Goal: Find specific page/section: Find specific page/section

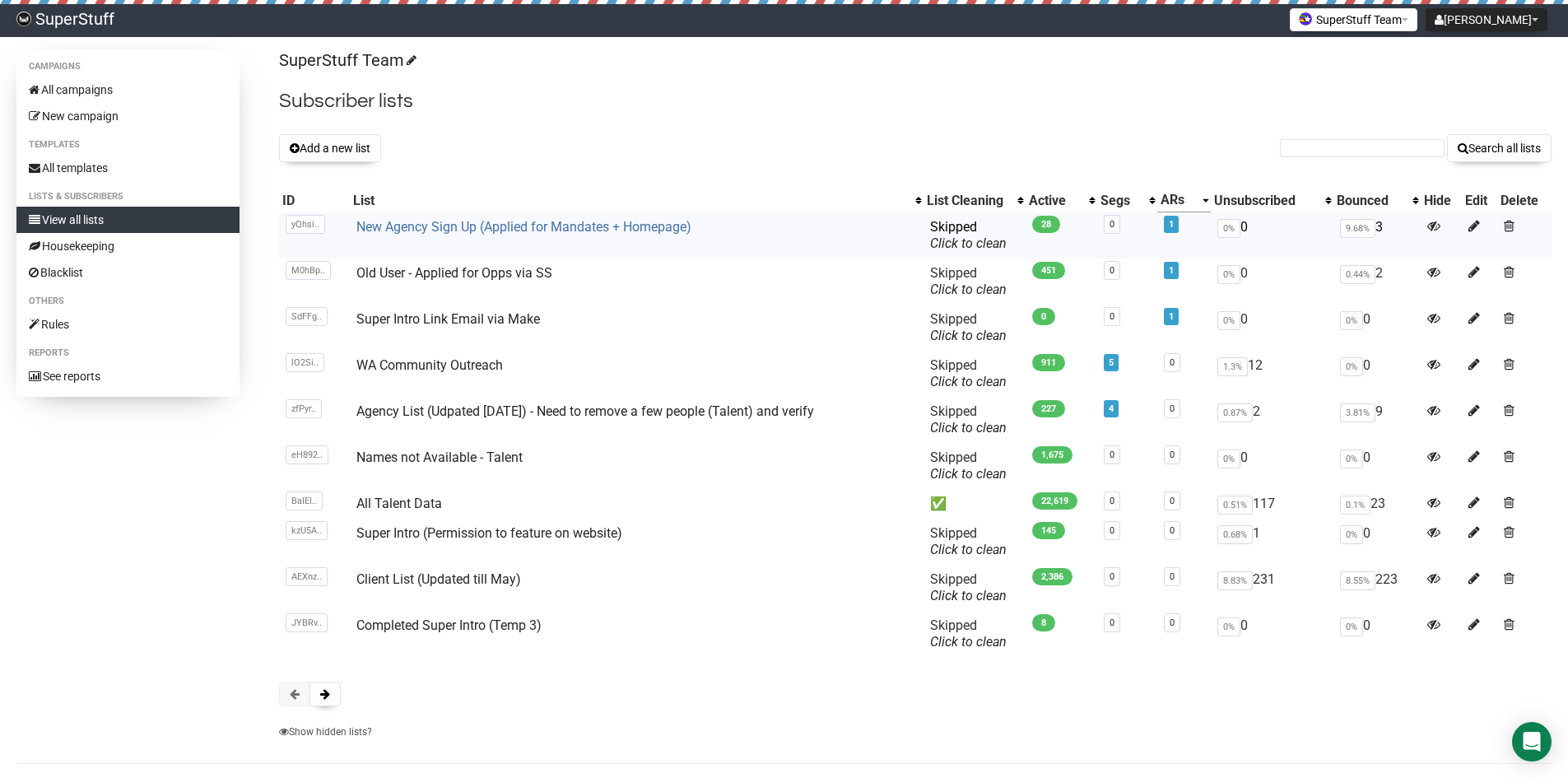
click at [604, 229] on link "New Agency Sign Up (Applied for Mandates + Homepage)" at bounding box center [524, 227] width 335 height 16
click at [1297, 148] on input "text" at bounding box center [1362, 148] width 165 height 18
type input "amrtia"
click at [1447, 134] on button "Search all lists" at bounding box center [1500, 148] width 105 height 28
click at [1368, 152] on input "text" at bounding box center [1362, 148] width 165 height 18
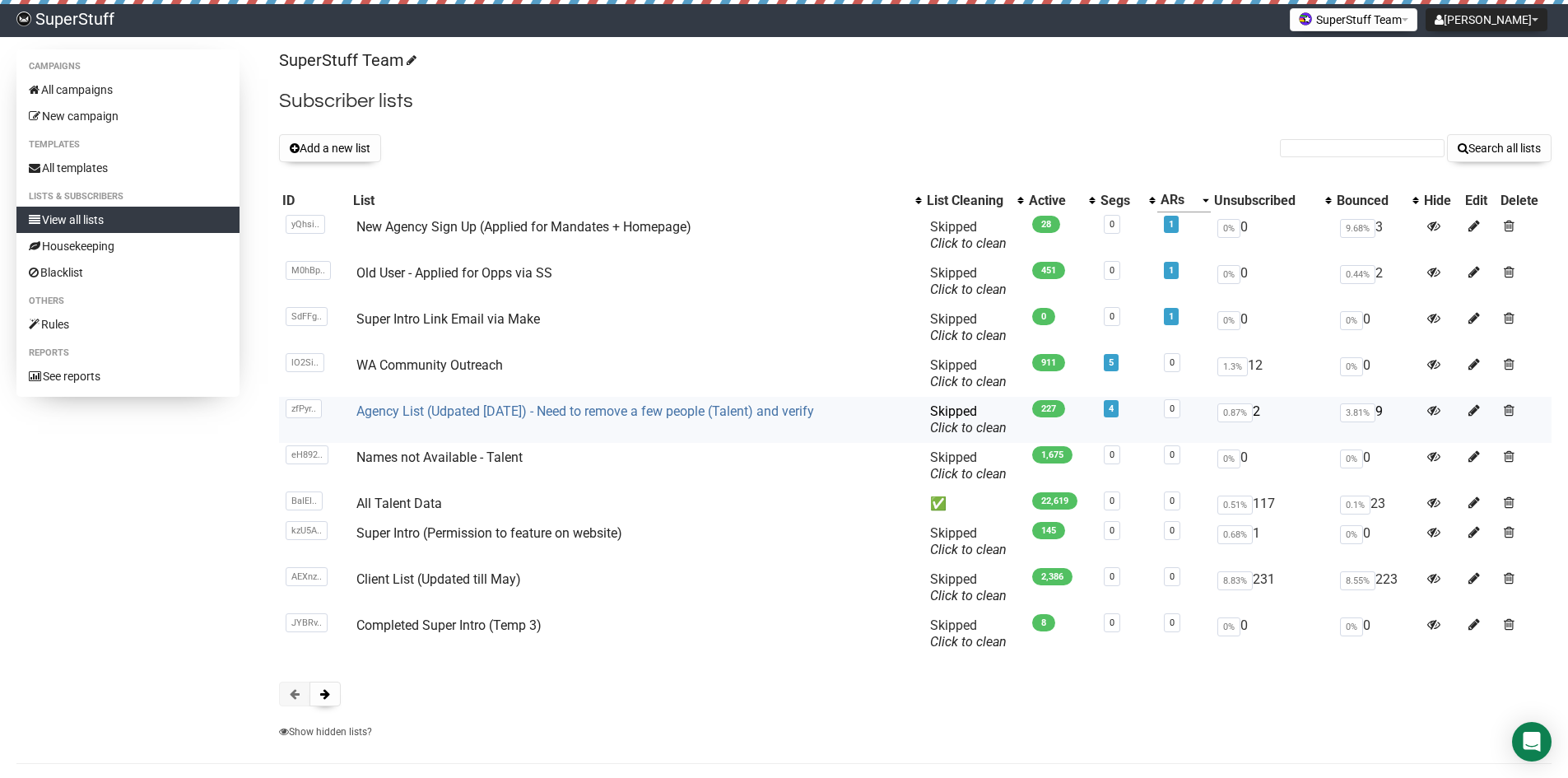
click at [553, 414] on link "Agency List (Udpated [DATE]) - Need to remove a few people (Talent) and verify" at bounding box center [585, 412] width 458 height 16
click at [545, 222] on link "New Agency Sign Up (Applied for Mandates + Homepage)" at bounding box center [524, 227] width 335 height 16
click at [578, 416] on link "Agency List (Udpated [DATE]) - Need to remove a few people (Talent) and verify" at bounding box center [585, 412] width 458 height 16
click at [613, 406] on link "Agency List (Udpated [DATE]) - Need to remove a few people (Talent) and verify" at bounding box center [585, 412] width 458 height 16
click at [536, 408] on link "Agency List (Udpated [DATE]) - Need to remove a few people (Talent) and verify" at bounding box center [585, 412] width 458 height 16
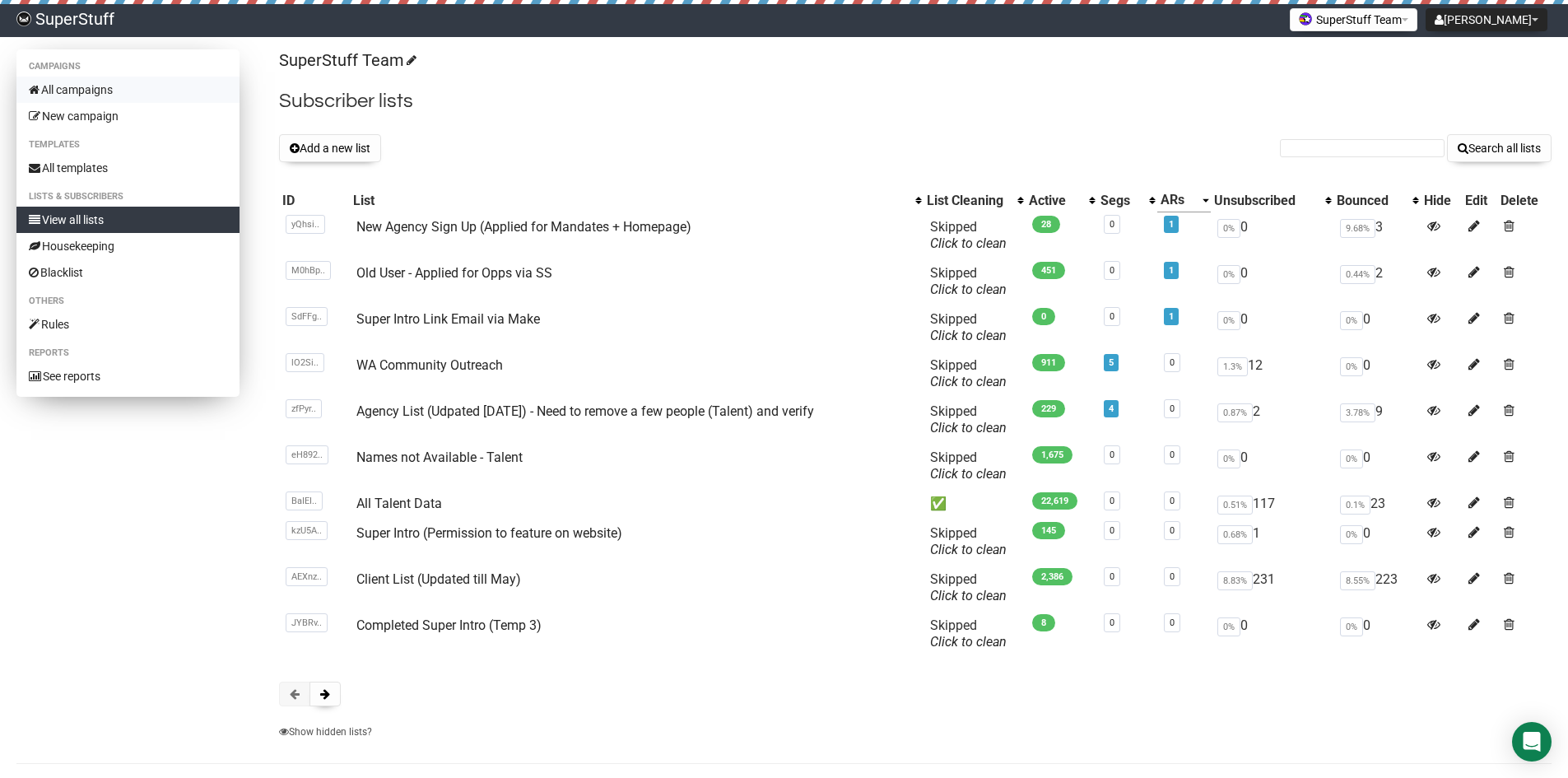
click at [122, 100] on link "All campaigns" at bounding box center [129, 90] width 223 height 27
